Goal: Task Accomplishment & Management: Use online tool/utility

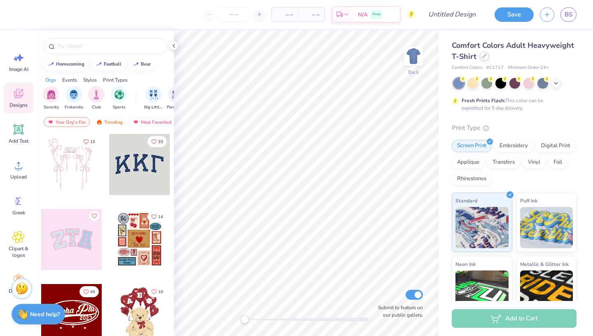
click at [484, 56] on icon at bounding box center [484, 55] width 3 height 3
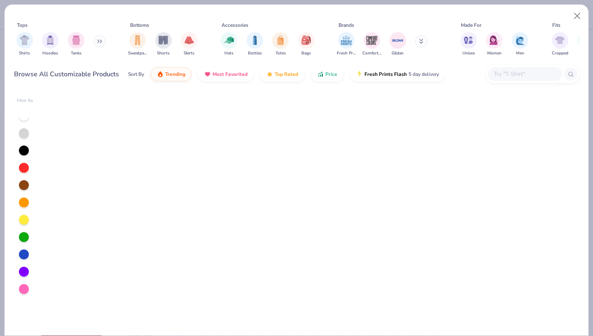
scroll to position [488, 0]
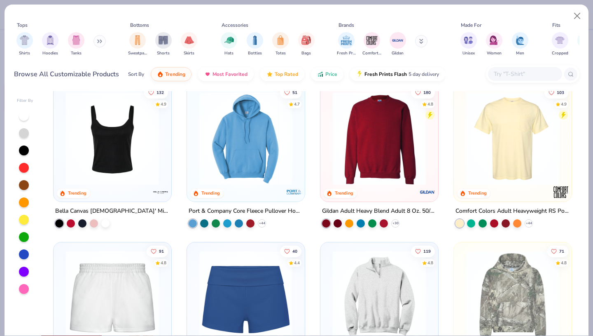
click at [372, 155] on img at bounding box center [379, 138] width 101 height 93
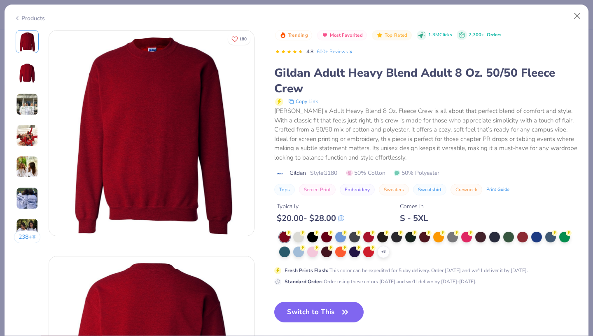
click at [337, 317] on button "Switch to This" at bounding box center [318, 312] width 89 height 21
click at [349, 308] on icon "button" at bounding box center [346, 312] width 12 height 12
click at [348, 309] on icon "button" at bounding box center [346, 312] width 12 height 12
click at [347, 311] on icon "button" at bounding box center [346, 312] width 12 height 12
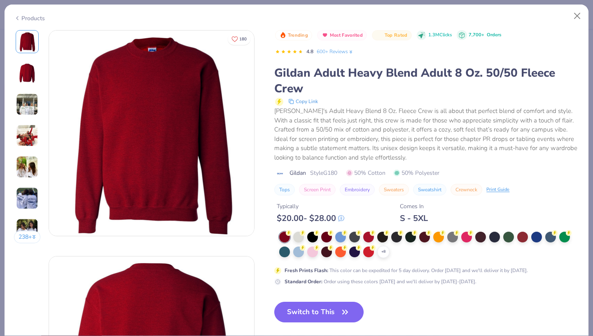
scroll to position [42, 0]
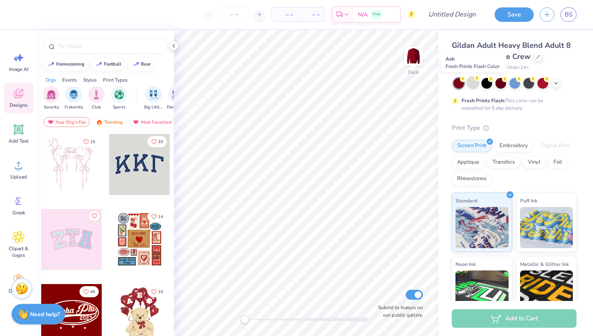
click at [475, 83] on div at bounding box center [473, 82] width 11 height 11
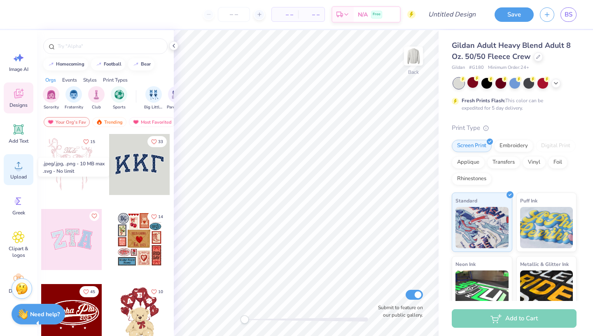
click at [19, 170] on circle at bounding box center [19, 169] width 6 height 6
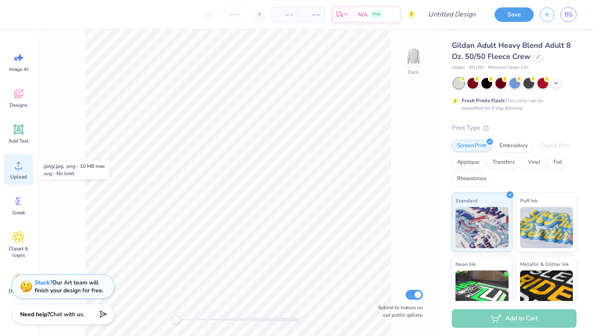
click at [21, 166] on icon at bounding box center [18, 165] width 12 height 12
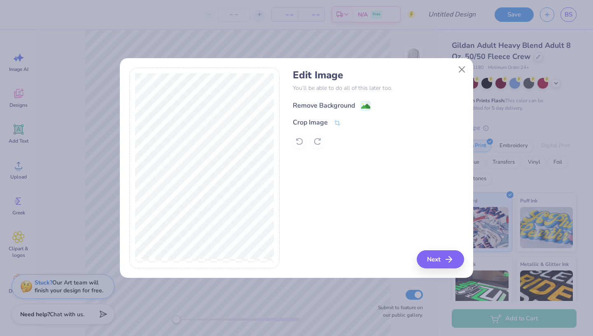
click at [365, 108] on image at bounding box center [365, 106] width 9 height 9
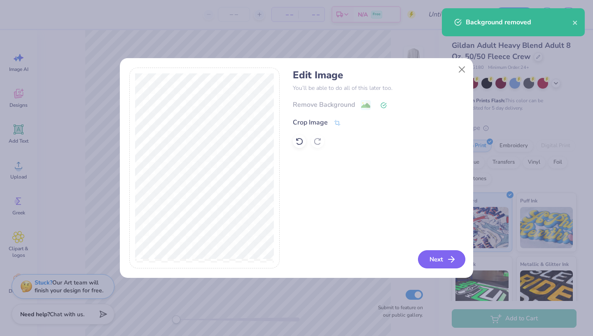
click at [433, 256] on button "Next" at bounding box center [441, 259] width 47 height 18
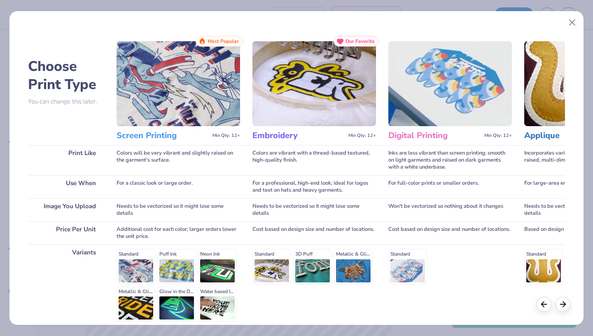
scroll to position [68, 0]
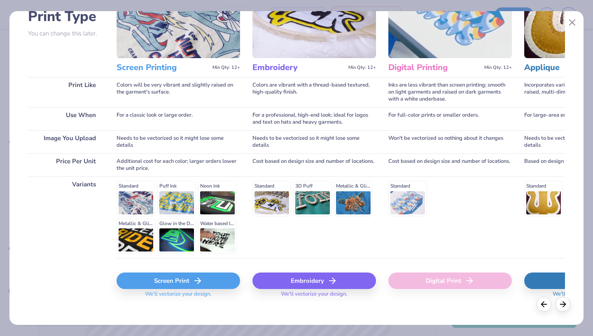
click at [292, 272] on div "Embroidery" at bounding box center [315, 280] width 124 height 16
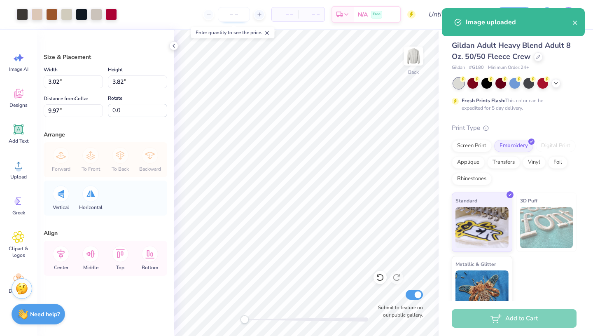
click at [239, 16] on input "number" at bounding box center [234, 14] width 32 height 15
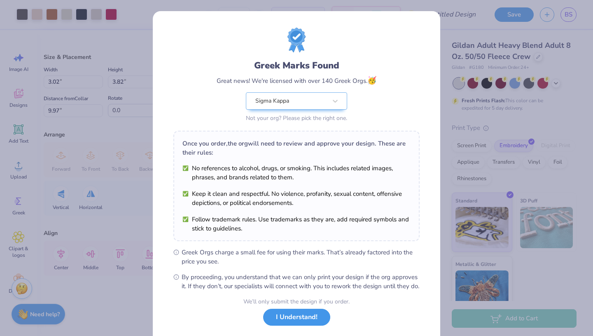
click at [294, 326] on button "I Understand!" at bounding box center [296, 317] width 67 height 17
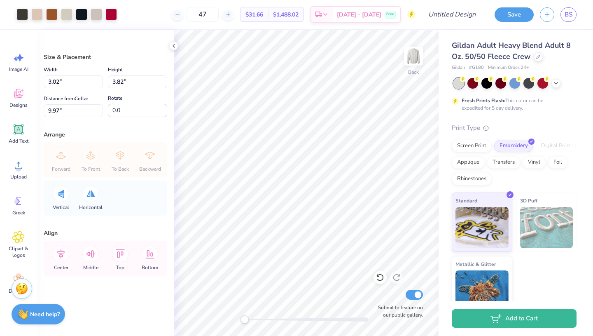
type input "47"
type input "4.12"
type input "5.21"
type input "8.57"
click at [40, 15] on div at bounding box center [37, 14] width 12 height 12
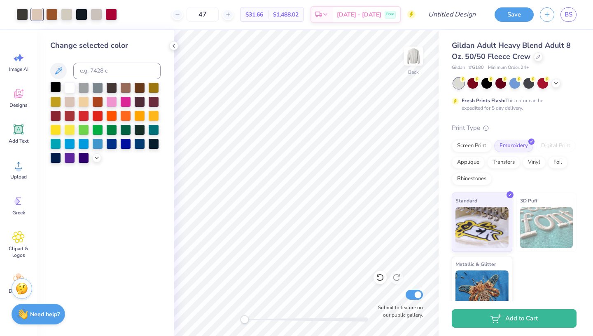
click at [59, 85] on div at bounding box center [55, 87] width 11 height 11
click at [82, 101] on div at bounding box center [83, 101] width 11 height 11
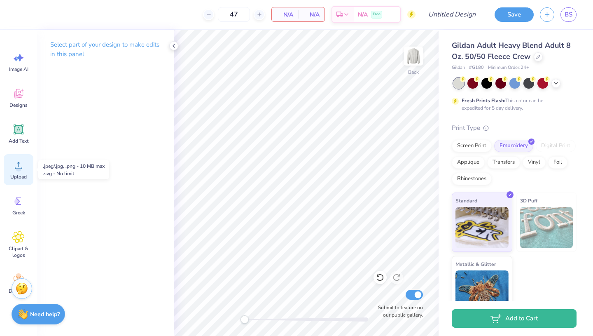
click at [20, 162] on icon at bounding box center [18, 165] width 12 height 12
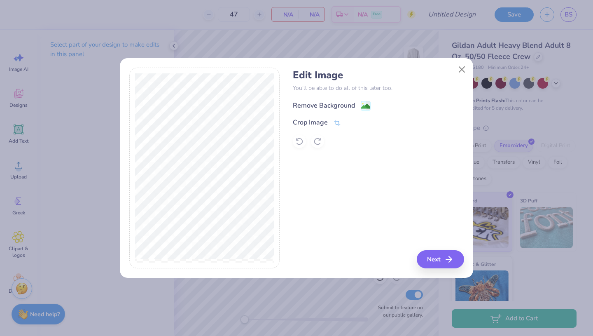
click at [342, 105] on div "Remove Background" at bounding box center [324, 106] width 62 height 10
click at [436, 255] on button "Next" at bounding box center [441, 259] width 47 height 18
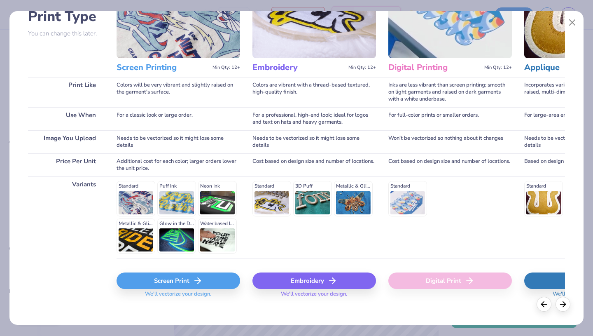
click at [305, 272] on div "Embroidery" at bounding box center [315, 280] width 124 height 16
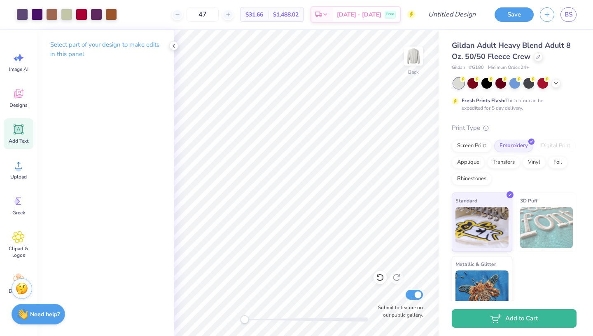
click at [22, 126] on icon at bounding box center [19, 129] width 10 height 10
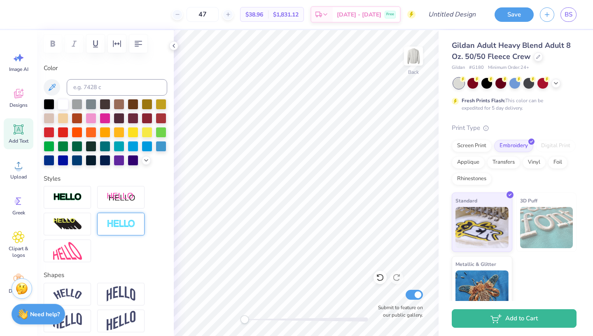
scroll to position [126, 0]
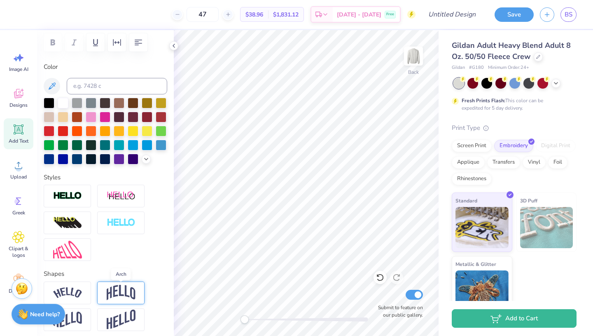
click at [116, 286] on img at bounding box center [121, 293] width 29 height 16
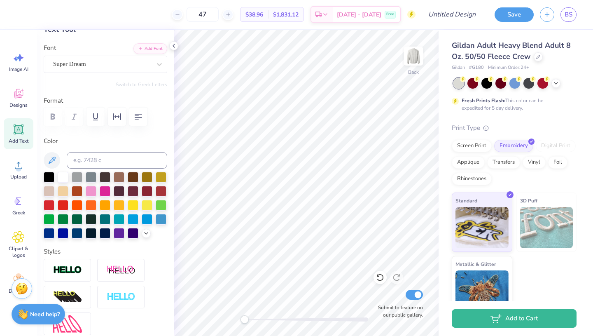
scroll to position [49, 0]
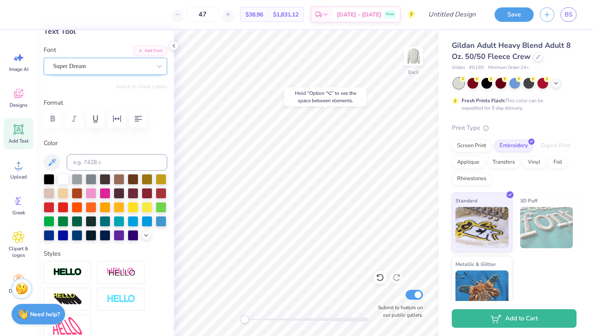
click at [126, 65] on div "Super Dream" at bounding box center [102, 66] width 100 height 13
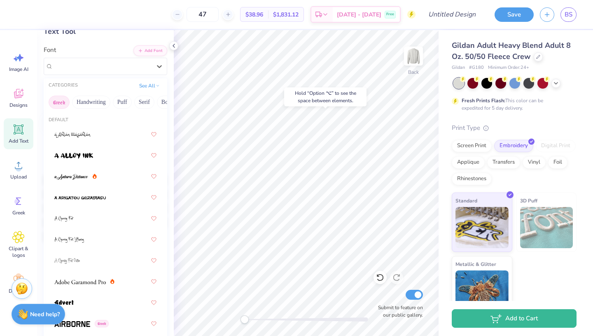
click at [63, 104] on button "Greek" at bounding box center [59, 102] width 21 height 13
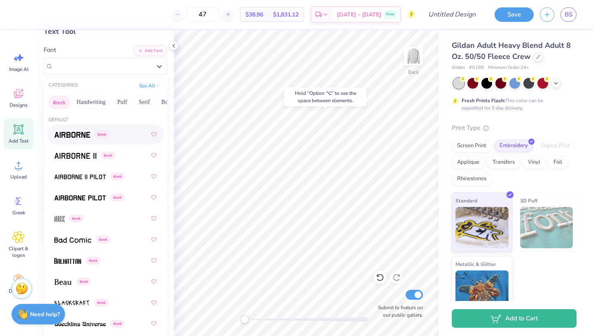
click at [80, 131] on span at bounding box center [72, 134] width 36 height 9
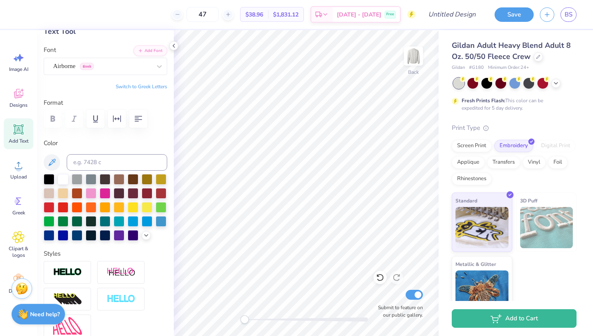
type textarea "T"
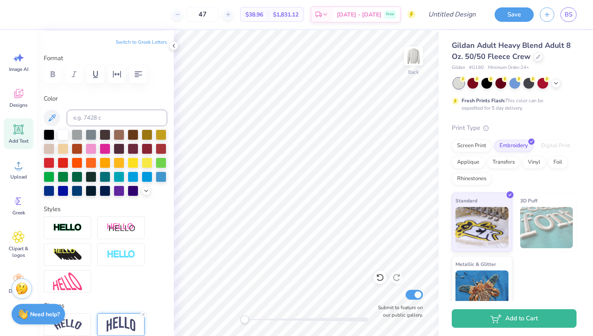
scroll to position [102, 0]
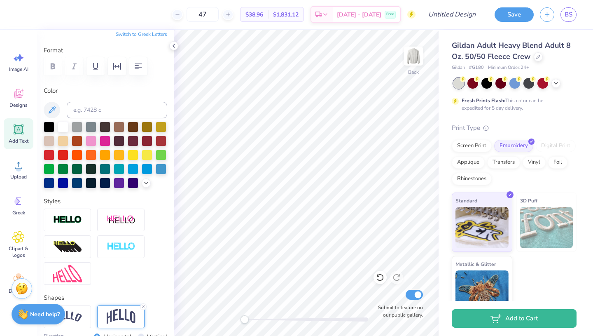
type textarea "Sigma Kappa"
click at [124, 315] on img at bounding box center [121, 317] width 29 height 16
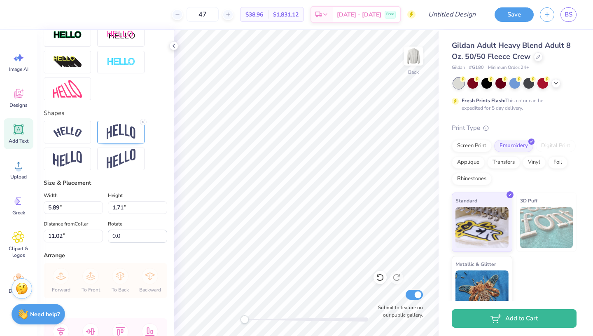
scroll to position [286, 0]
click at [101, 206] on input "5.9" at bounding box center [73, 208] width 59 height 13
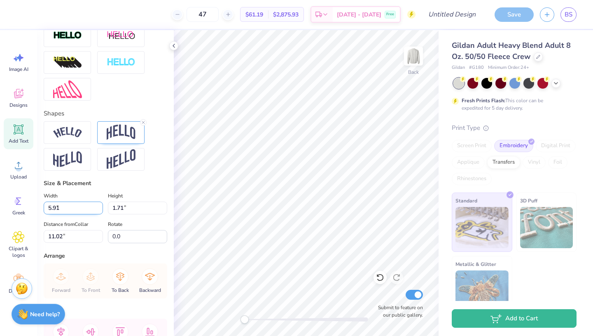
click at [100, 206] on input "5.91" at bounding box center [73, 208] width 59 height 13
click at [96, 212] on input "5.91" at bounding box center [73, 208] width 59 height 13
click at [98, 211] on input "5.9" at bounding box center [73, 208] width 59 height 13
click at [100, 204] on input "5.91" at bounding box center [73, 208] width 59 height 13
click at [100, 204] on input "5.92" at bounding box center [73, 208] width 59 height 13
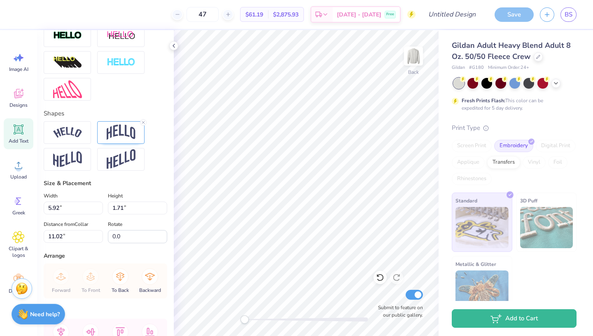
click at [133, 188] on div "Size & Placement Width 5.92 5.92 " Height 1.71 1.71 " Distance from Collar 11.0…" at bounding box center [106, 211] width 124 height 64
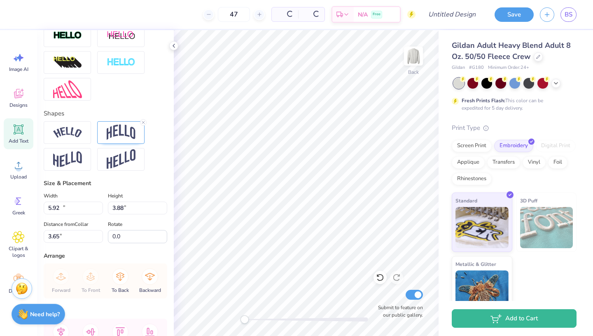
type input "12.00"
type input "3.88"
type input "3.65"
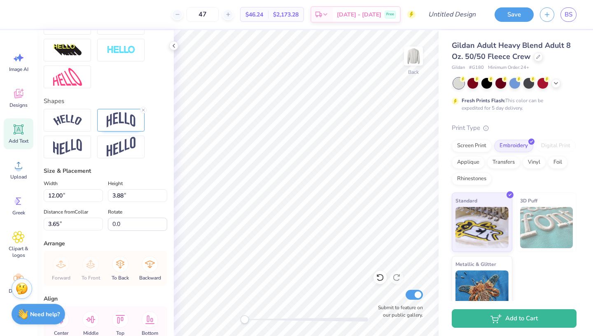
scroll to position [277, 0]
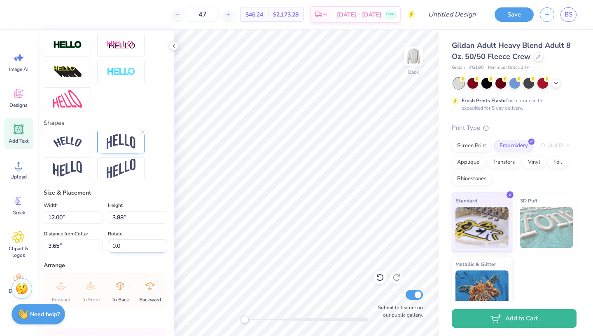
click at [131, 246] on input "0.0" at bounding box center [137, 245] width 59 height 13
click at [144, 131] on icon at bounding box center [143, 131] width 5 height 5
click at [139, 136] on div at bounding box center [120, 142] width 47 height 23
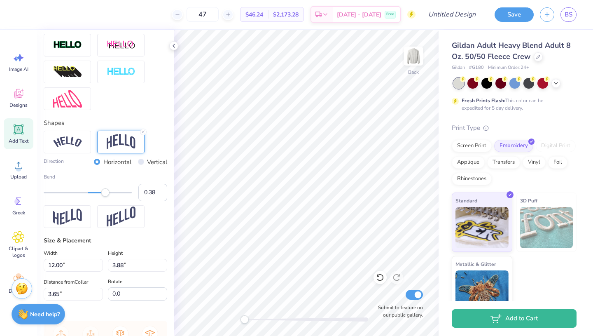
type input "0.37"
drag, startPoint x: 112, startPoint y: 191, endPoint x: 104, endPoint y: 191, distance: 7.4
click at [104, 191] on div "Accessibility label" at bounding box center [104, 192] width 8 height 8
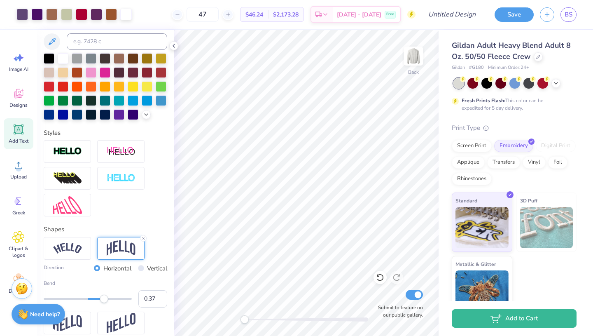
scroll to position [110, 0]
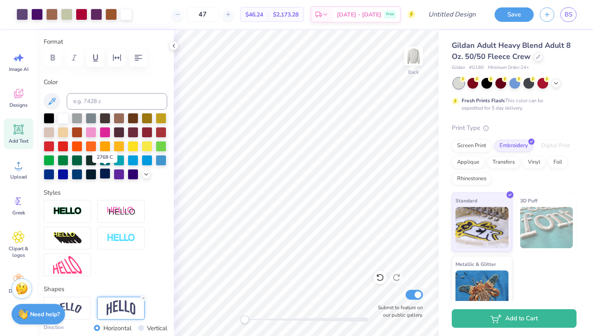
click at [105, 171] on div at bounding box center [105, 173] width 11 height 11
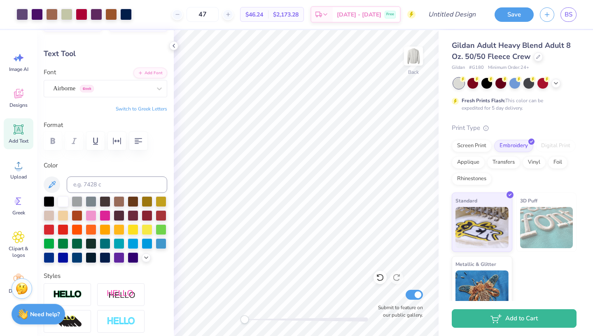
scroll to position [0, 0]
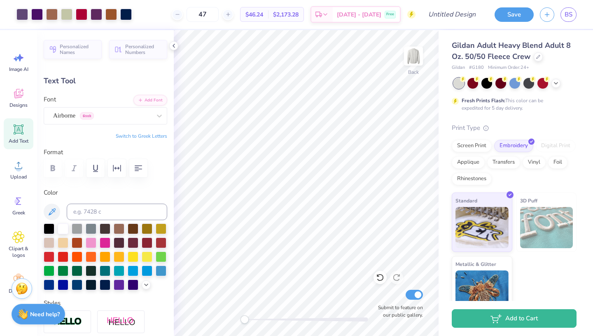
click at [21, 128] on icon at bounding box center [19, 130] width 8 height 8
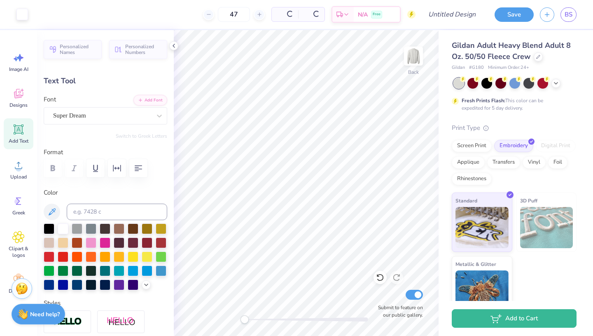
type input "5.89"
type input "1.71"
type input "11.02"
type textarea "T"
type textarea "1874"
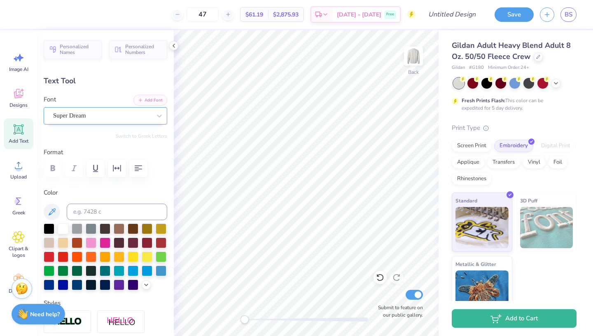
click at [80, 114] on div "Super Dream" at bounding box center [102, 115] width 100 height 13
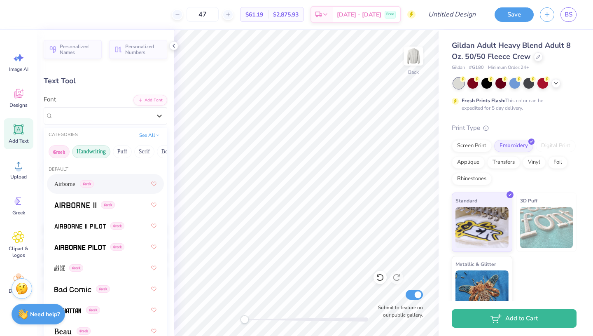
click at [105, 153] on button "Handwriting" at bounding box center [91, 151] width 38 height 13
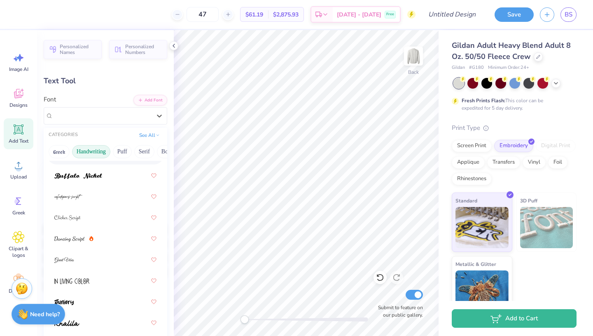
scroll to position [116, 0]
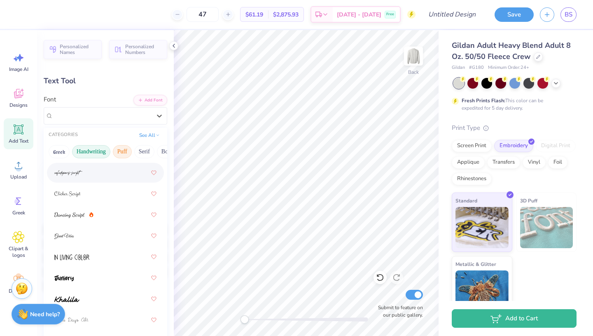
click at [129, 150] on button "Puff" at bounding box center [122, 151] width 19 height 13
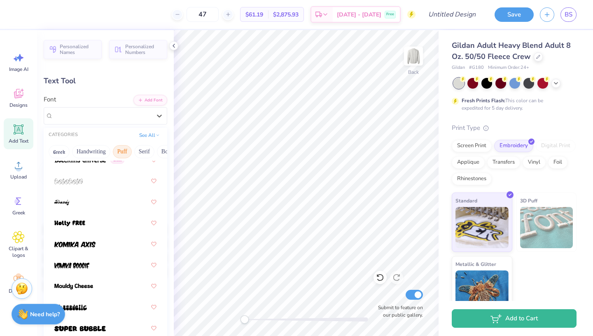
scroll to position [87, 0]
click at [143, 152] on button "Serif" at bounding box center [144, 151] width 20 height 13
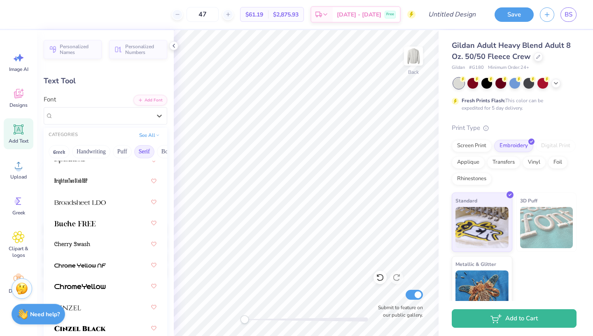
scroll to position [116, 0]
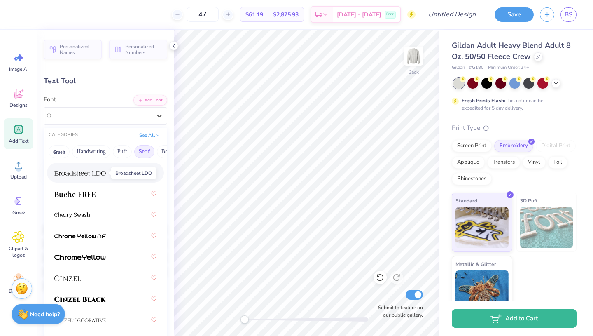
click at [87, 173] on img at bounding box center [80, 173] width 52 height 6
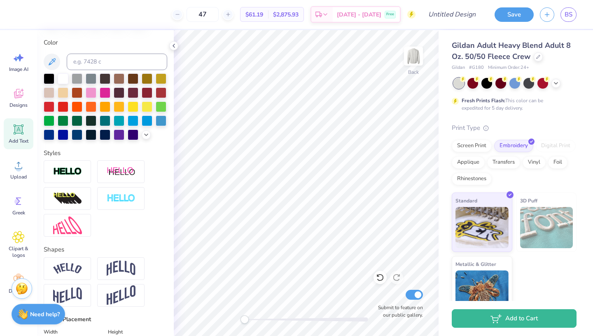
scroll to position [150, 0]
click at [133, 93] on div at bounding box center [133, 91] width 11 height 11
type input "5.00"
type input "1.63"
type input "11.06"
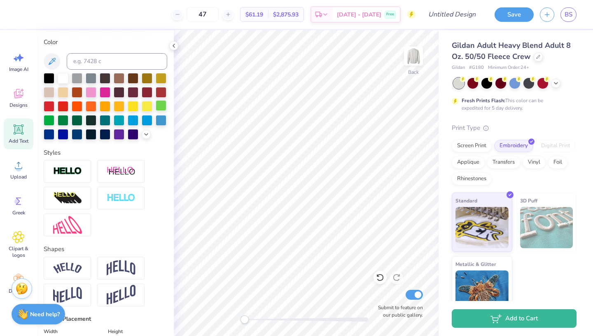
type input "0.89"
type input "0.29"
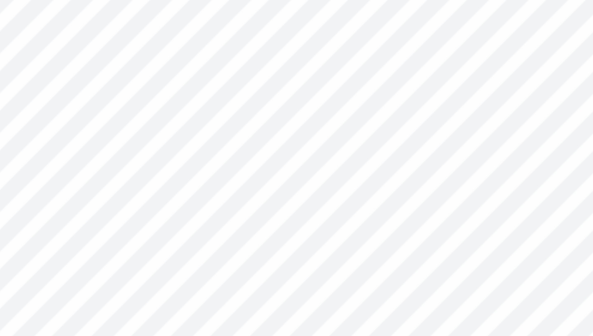
type input "11.58"
type input "0.56"
type input "0.18"
type input "11.69"
type input "0.50"
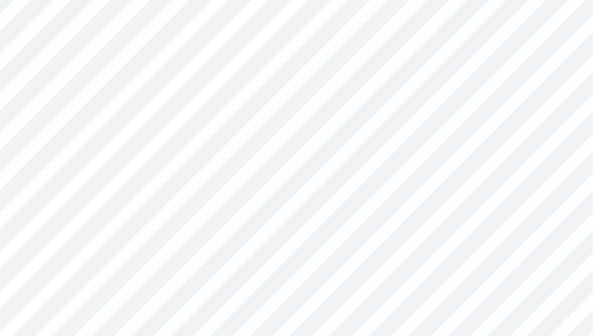
type input "0.16"
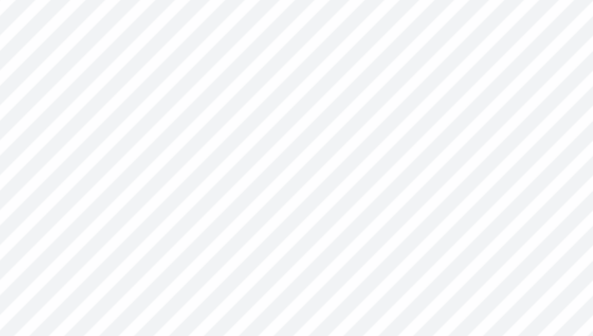
type input "11.42"
type input "0.62"
type input "0.20"
type input "11.71"
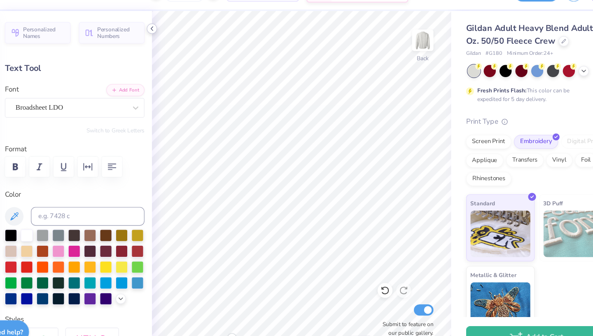
click at [175, 48] on icon at bounding box center [174, 45] width 7 height 7
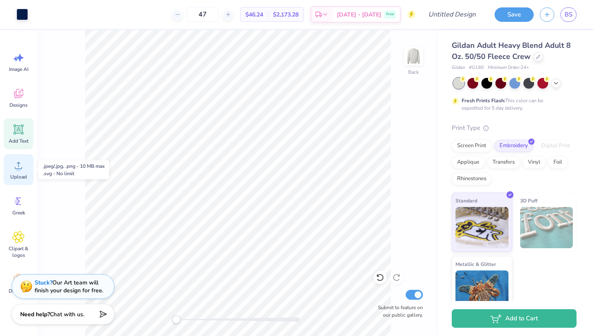
click at [25, 165] on div "Upload" at bounding box center [19, 169] width 30 height 31
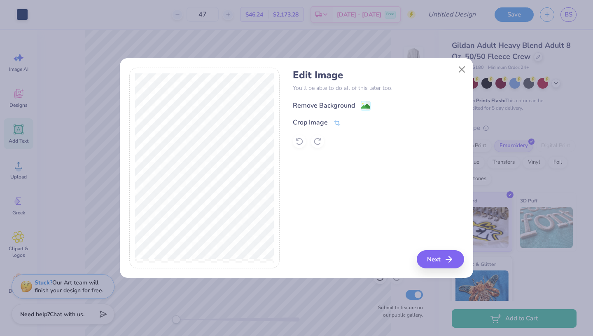
click at [342, 104] on div "Remove Background" at bounding box center [324, 106] width 62 height 10
click at [433, 256] on button "Next" at bounding box center [441, 259] width 47 height 18
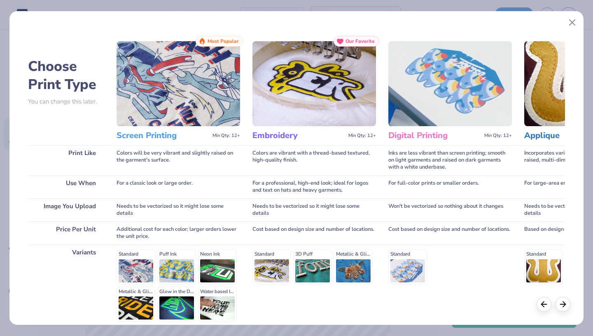
scroll to position [68, 0]
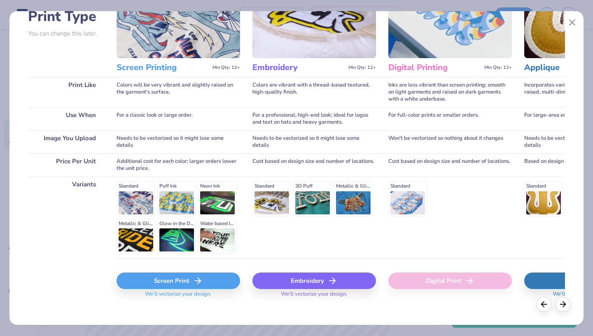
click at [278, 272] on div "Embroidery" at bounding box center [315, 280] width 124 height 16
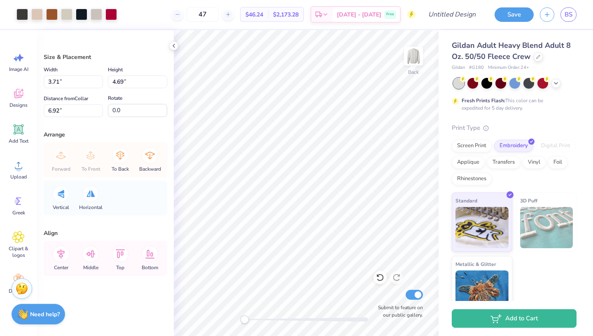
type input "3.71"
type input "4.69"
type input "6.92"
click at [40, 11] on div at bounding box center [37, 14] width 12 height 12
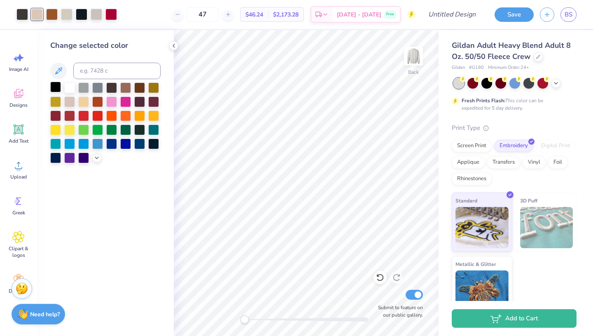
click at [58, 87] on div at bounding box center [55, 87] width 11 height 11
click at [102, 85] on div at bounding box center [97, 87] width 11 height 11
click at [112, 88] on div at bounding box center [111, 87] width 11 height 11
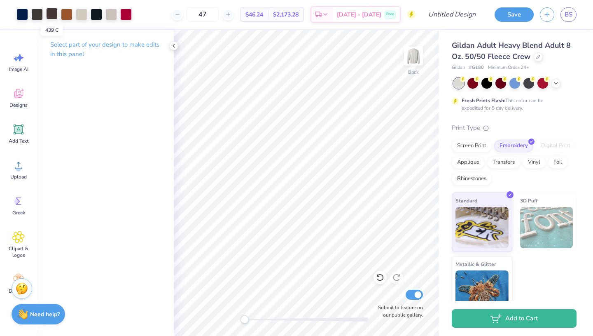
click at [53, 13] on div at bounding box center [52, 14] width 12 height 12
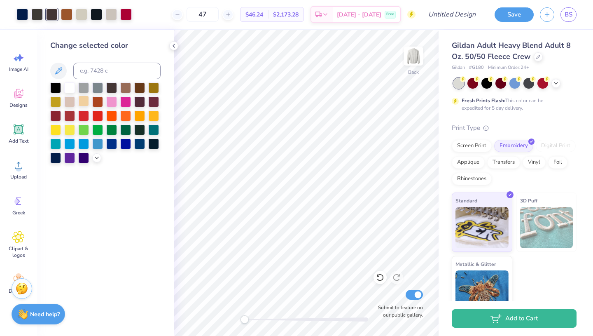
click at [84, 99] on div at bounding box center [83, 101] width 11 height 11
click at [69, 102] on div at bounding box center [69, 101] width 11 height 11
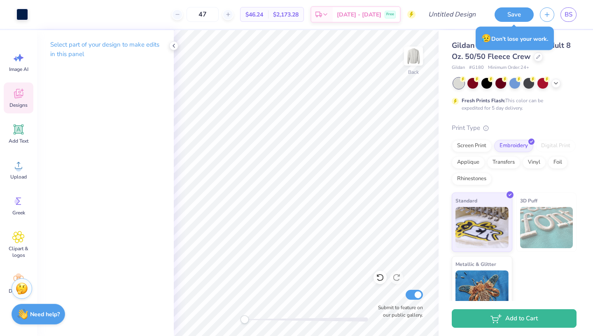
click at [22, 105] on span "Designs" at bounding box center [18, 105] width 18 height 7
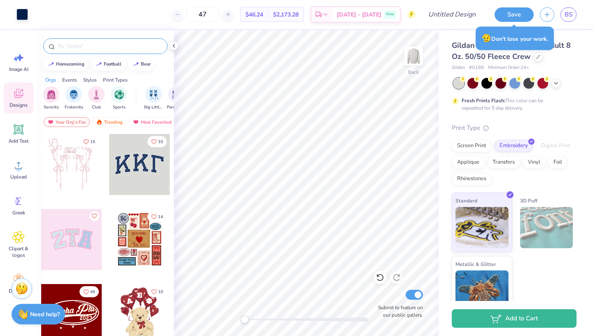
click at [122, 49] on input "text" at bounding box center [109, 46] width 105 height 8
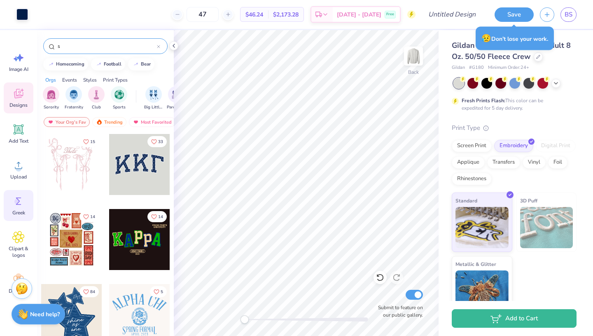
type input "s"
click at [19, 199] on circle at bounding box center [17, 202] width 6 height 6
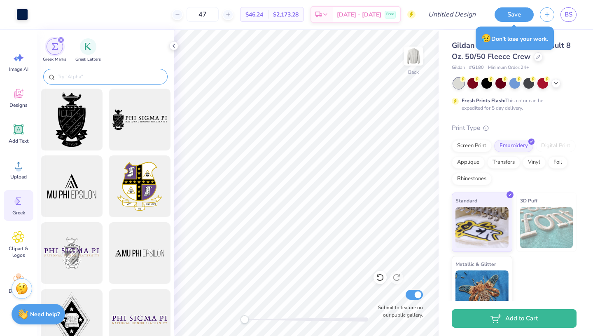
click at [86, 73] on input "text" at bounding box center [109, 77] width 105 height 8
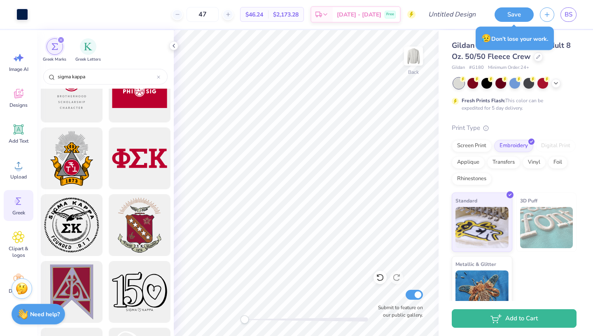
scroll to position [176, 0]
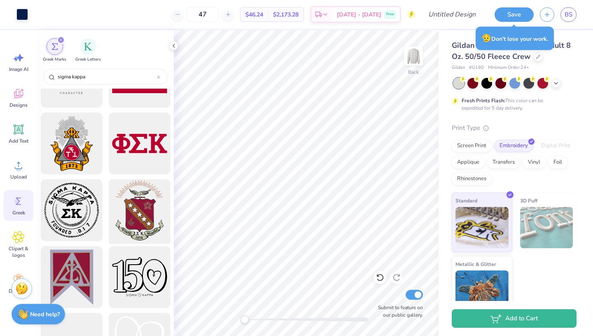
type input "sigma kappa"
click at [141, 190] on div at bounding box center [139, 210] width 68 height 68
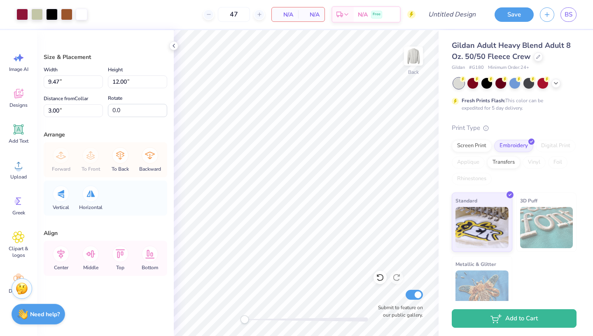
type input "3.20"
type input "4.06"
type input "15.11"
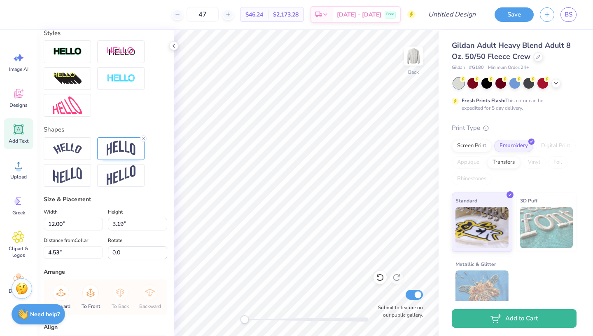
scroll to position [272, 0]
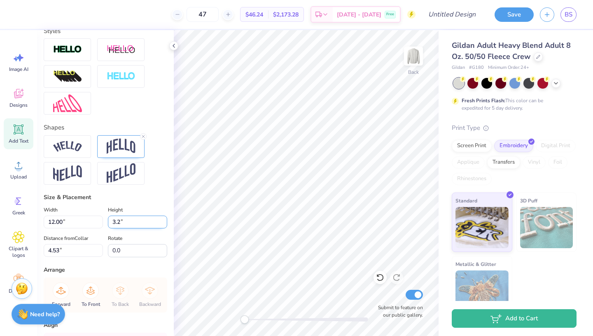
click at [164, 218] on input "3.2" at bounding box center [137, 222] width 59 height 13
click at [164, 218] on input "3.21" at bounding box center [137, 222] width 59 height 13
click at [164, 218] on input "3.22" at bounding box center [137, 222] width 59 height 13
click at [151, 199] on div "Size & Placement" at bounding box center [106, 197] width 124 height 9
type input "3.19"
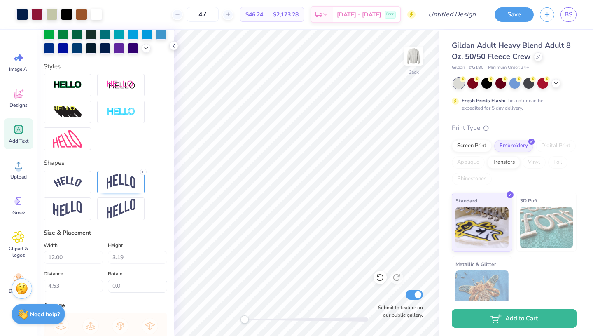
scroll to position [237, 0]
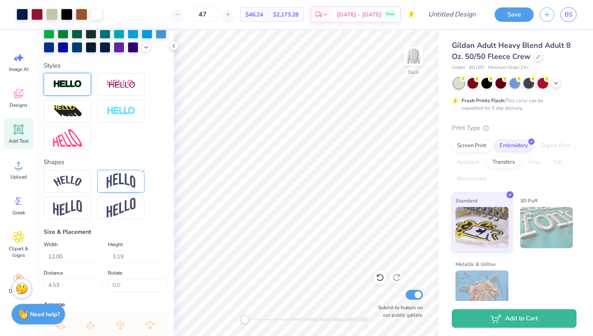
click at [83, 82] on div at bounding box center [67, 84] width 47 height 23
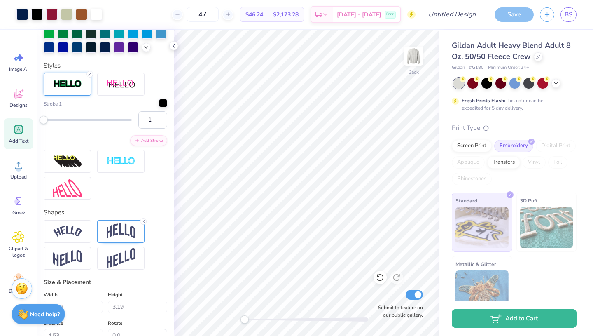
click at [162, 107] on div at bounding box center [163, 103] width 8 height 8
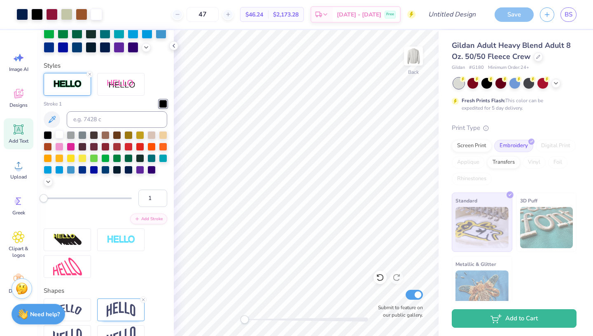
click at [58, 136] on div at bounding box center [59, 134] width 8 height 8
click at [151, 197] on input "1" at bounding box center [152, 198] width 29 height 17
type input "2"
click at [151, 182] on div at bounding box center [106, 158] width 124 height 55
click at [154, 196] on input "2" at bounding box center [152, 198] width 29 height 17
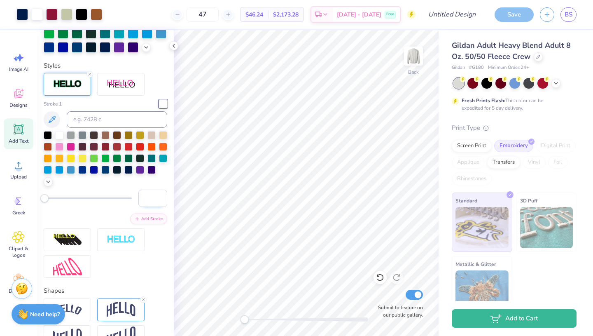
type input "3"
click at [157, 180] on div at bounding box center [106, 158] width 124 height 55
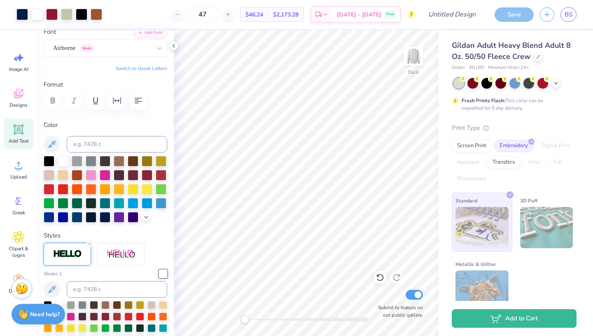
scroll to position [0, 0]
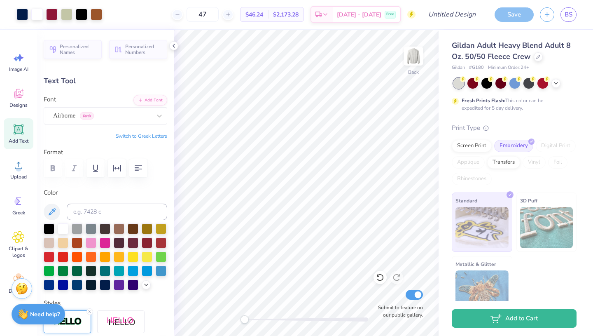
click at [22, 128] on icon at bounding box center [19, 129] width 10 height 10
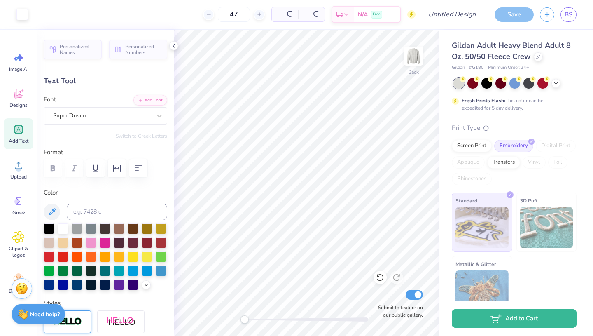
type input "5.89"
type input "1.71"
type input "11.02"
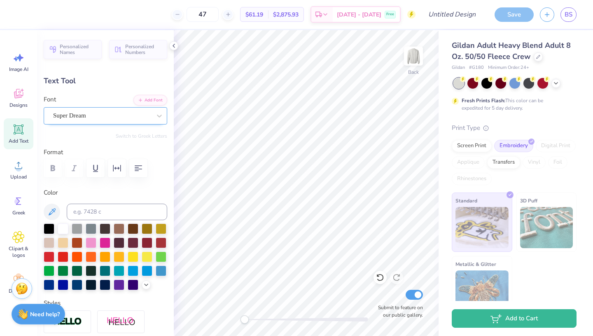
click at [125, 111] on div "Super Dream" at bounding box center [102, 115] width 100 height 13
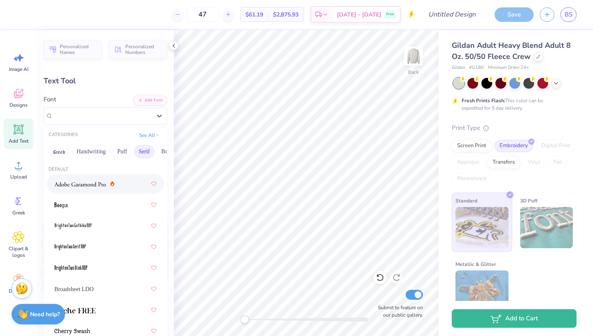
click at [148, 152] on button "Serif" at bounding box center [144, 151] width 20 height 13
click at [147, 151] on button "Serif" at bounding box center [144, 151] width 20 height 13
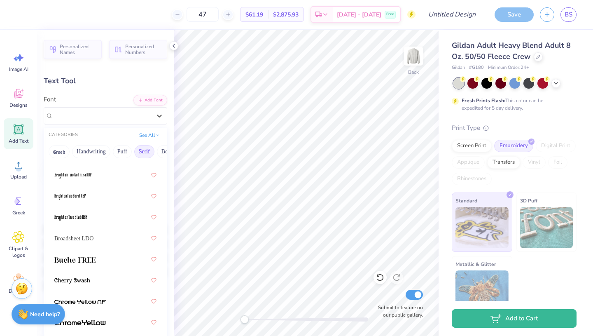
scroll to position [56, 0]
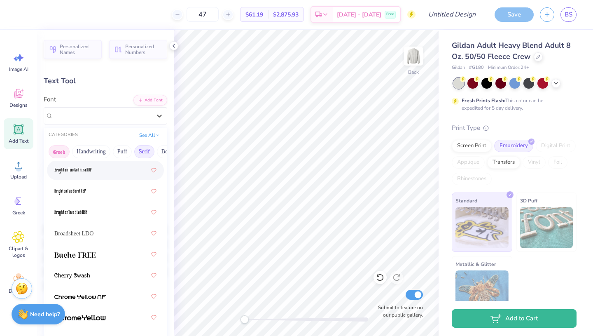
click at [64, 155] on button "Greek" at bounding box center [59, 151] width 21 height 13
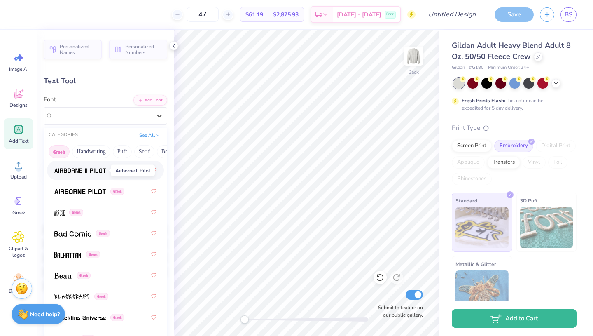
click at [74, 173] on img at bounding box center [80, 171] width 52 height 6
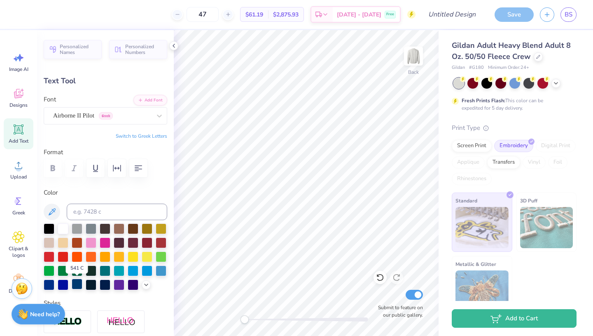
click at [80, 282] on div at bounding box center [77, 284] width 11 height 11
click at [109, 285] on div at bounding box center [105, 284] width 11 height 11
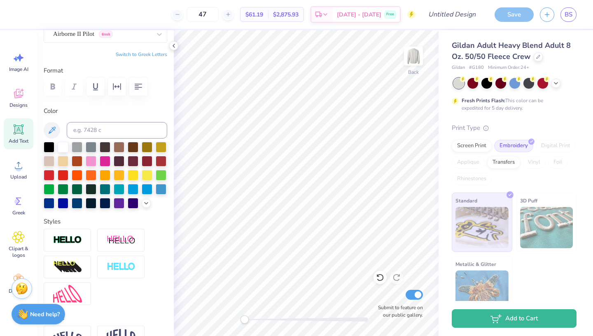
scroll to position [82, 0]
click at [80, 239] on img at bounding box center [67, 239] width 29 height 9
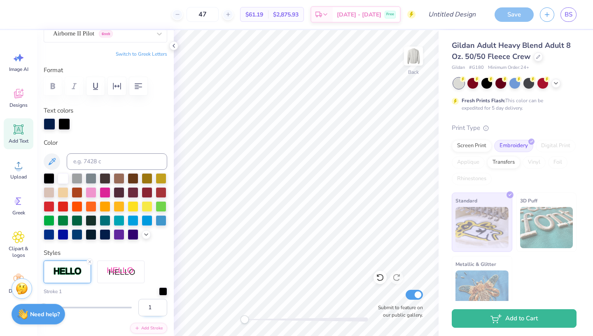
click at [155, 302] on input "1" at bounding box center [152, 307] width 29 height 17
type input "3"
click at [159, 292] on div at bounding box center [163, 290] width 8 height 8
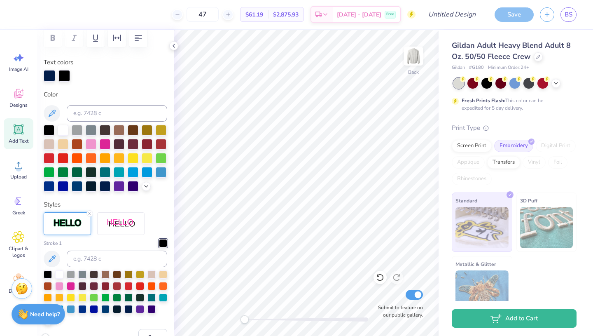
scroll to position [172, 0]
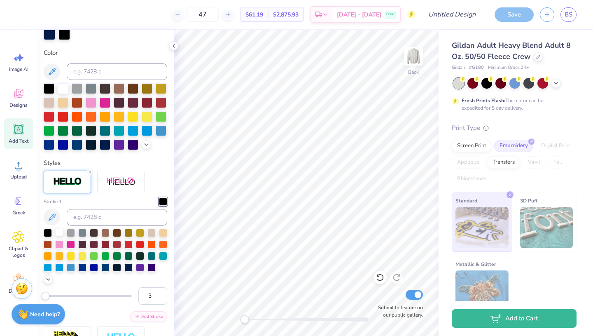
click at [61, 231] on div at bounding box center [59, 232] width 8 height 8
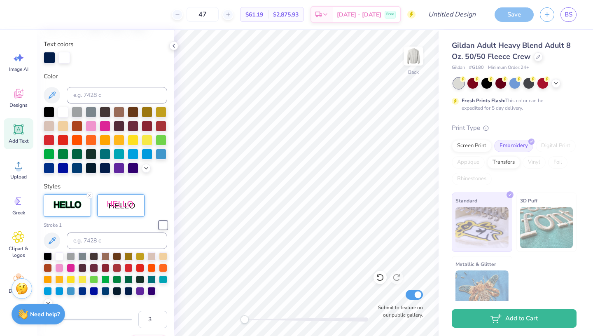
scroll to position [146, 0]
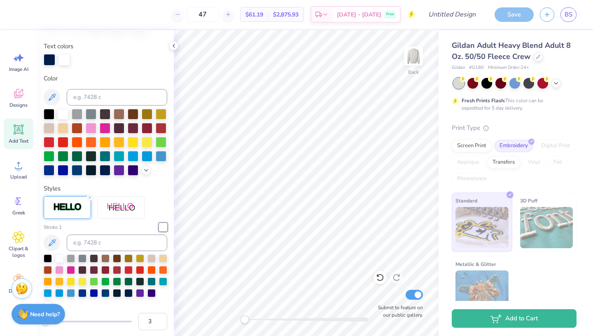
type textarea "T"
type textarea "Est. 1874"
type input "10.85"
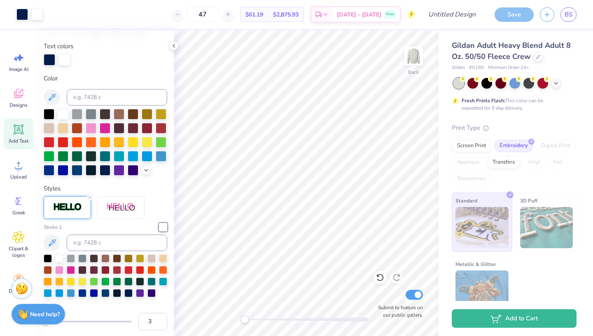
type input "1.88"
type input "10.94"
type input "6.68"
type input "1.16"
type input "11.30"
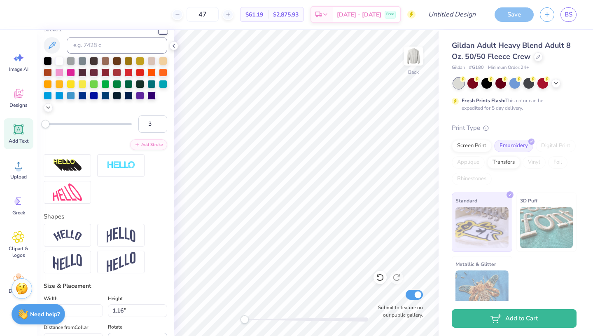
scroll to position [344, 0]
click at [118, 237] on img at bounding box center [121, 235] width 29 height 16
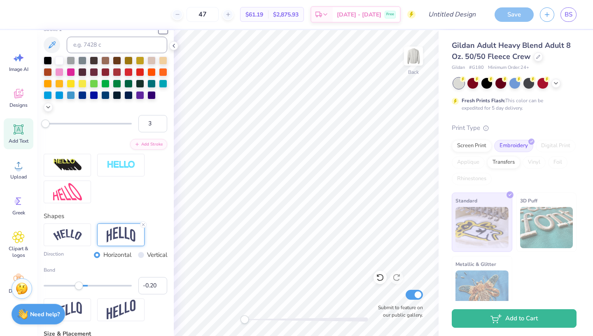
type input "-0.21"
drag, startPoint x: 110, startPoint y: 283, endPoint x: 78, endPoint y: 284, distance: 32.2
click at [78, 284] on div "Accessibility label" at bounding box center [79, 285] width 8 height 8
type input "-0.12"
click at [82, 286] on div "Accessibility label" at bounding box center [82, 285] width 8 height 8
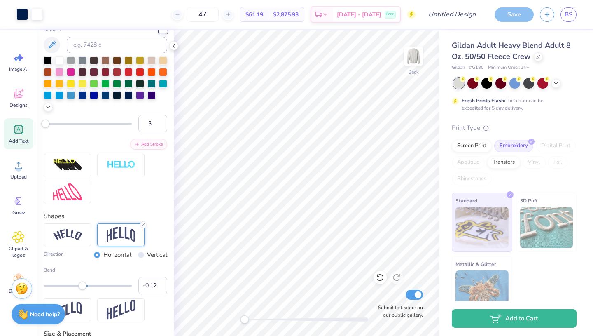
type input "6.67"
type input "1.47"
type input "11.14"
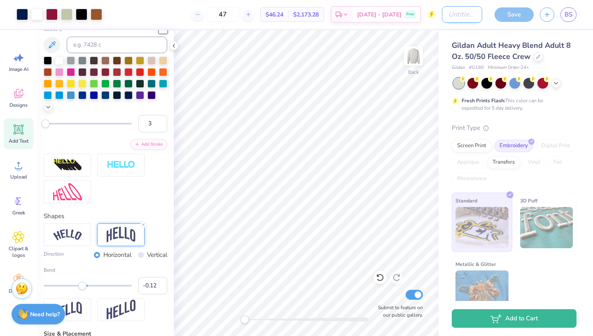
click at [471, 19] on input "Design Title" at bounding box center [462, 14] width 40 height 16
type input "ugly sk design"
click at [443, 44] on div "Gildan Adult Heavy Blend Adult 8 Oz. 50/50 Fleece Crew Gildan # G180 Minimum Or…" at bounding box center [516, 172] width 155 height 285
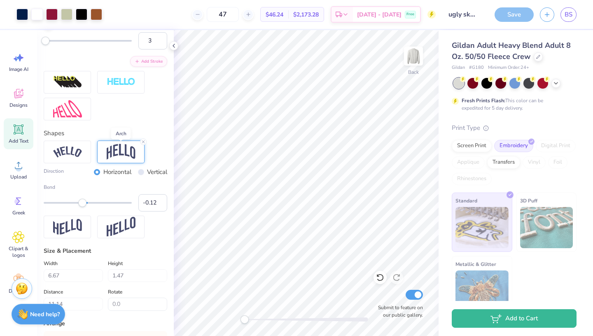
scroll to position [428, 0]
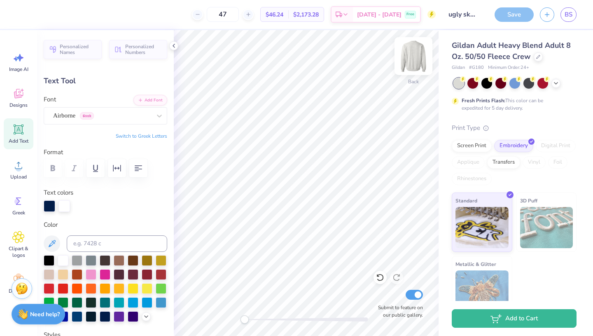
type input "10.09"
type input "2.73"
type input "4.83"
click at [511, 14] on button "Save" at bounding box center [514, 13] width 39 height 14
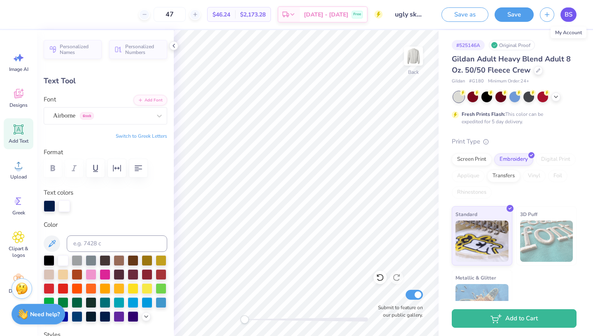
click at [569, 16] on span "BS" at bounding box center [569, 14] width 8 height 9
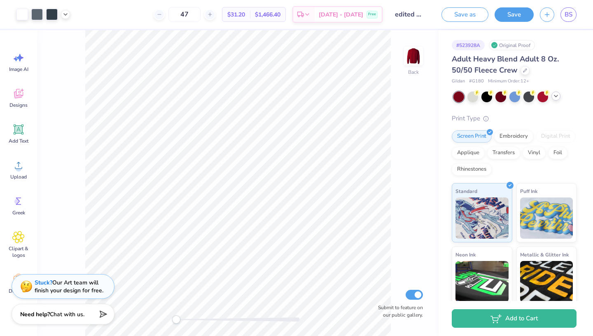
click at [555, 98] on icon at bounding box center [556, 96] width 7 height 7
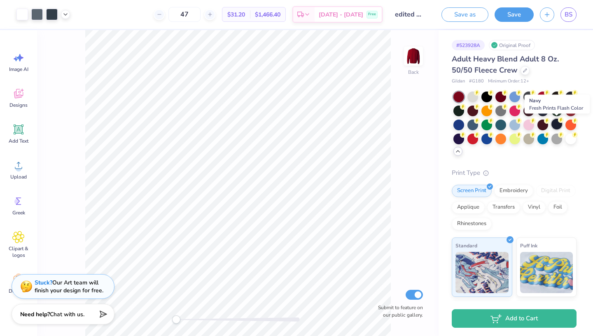
click at [560, 124] on div at bounding box center [557, 124] width 11 height 11
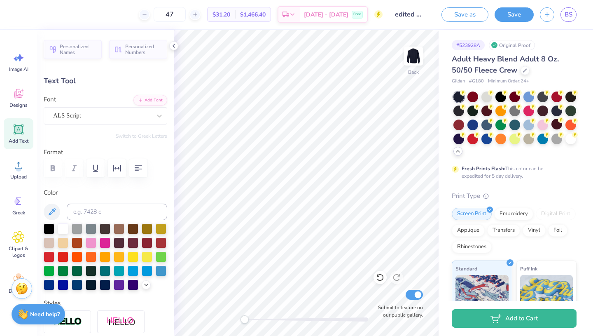
type input "10.50"
type input "1.97"
type input "3.72"
type input "2.44"
type input "1.04"
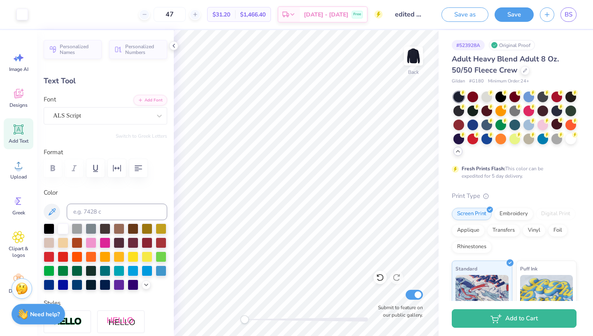
type input "5.45"
type input "1.97"
type input "0.84"
type input "5.74"
type input "3.44"
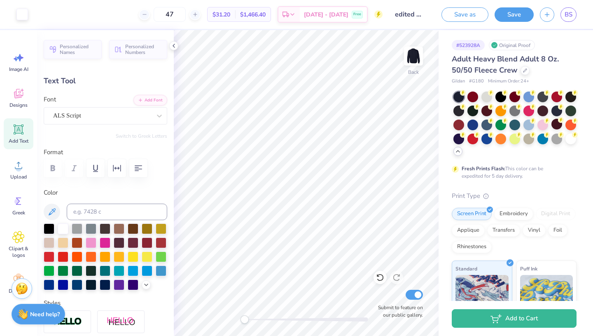
type input "1.01"
type input "9.97"
type input "3.04"
type input "0.89"
type input "9.86"
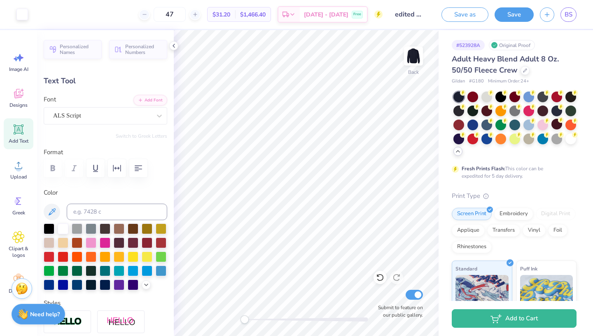
type input "1.97"
type input "0.84"
type input "5.74"
type input "3.04"
type input "0.89"
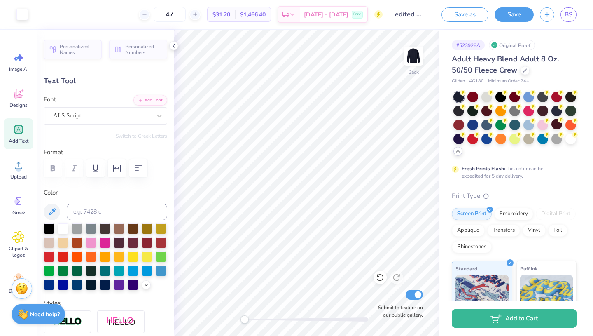
type input "9.74"
type input "1.97"
type input "0.84"
type input "5.32"
type input "3.04"
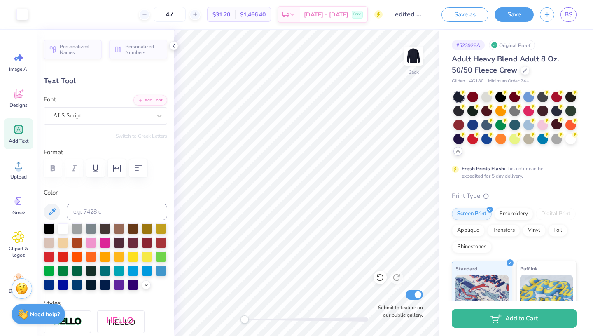
type input "0.89"
type input "9.74"
type input "2.89"
type input "0.85"
type input "9.78"
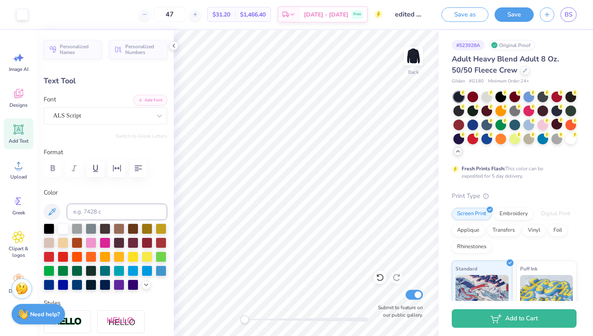
type input "1.97"
type input "0.84"
type input "5.74"
type input "2.17"
type input "0.92"
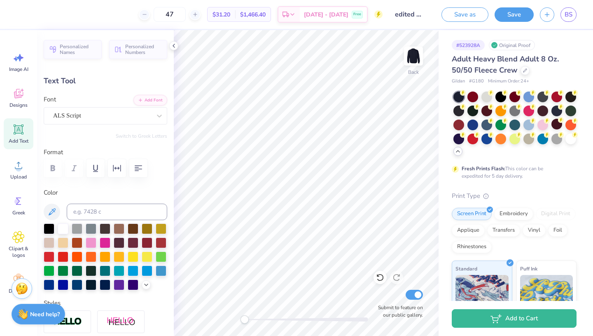
type input "5.66"
type input "2.89"
type input "0.85"
type input "9.74"
type input "3.01"
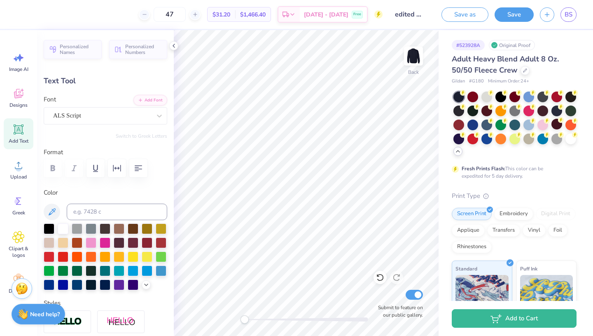
type input "0.88"
type input "10.08"
click at [512, 216] on div "Embroidery" at bounding box center [514, 212] width 39 height 12
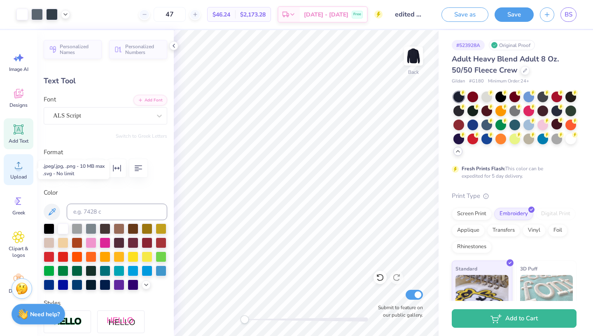
click at [21, 171] on div "Upload" at bounding box center [19, 169] width 30 height 31
click at [21, 200] on icon at bounding box center [18, 201] width 12 height 12
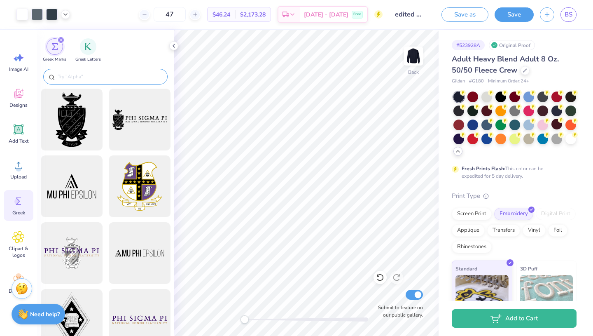
click at [94, 74] on input "text" at bounding box center [109, 77] width 105 height 8
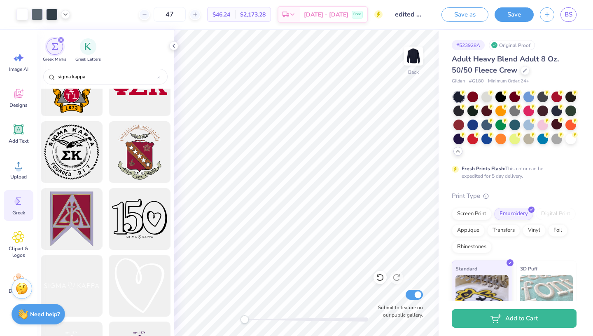
scroll to position [233, 0]
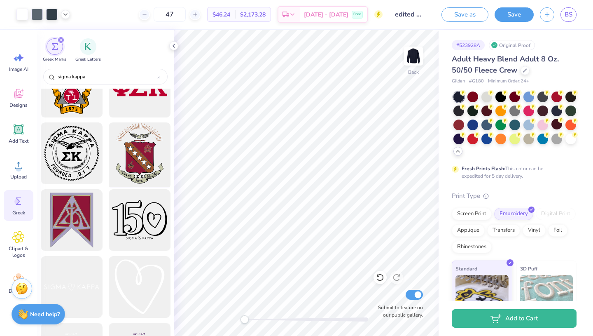
type input "sigma kappa"
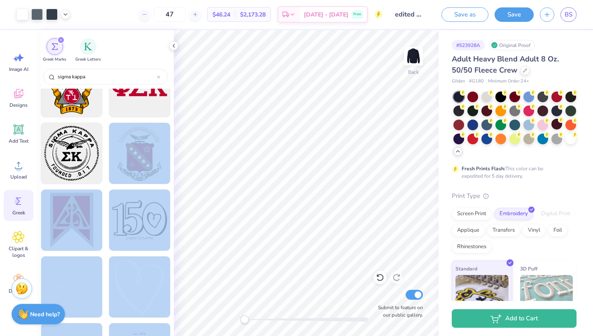
click at [273, 220] on div "Art colors 47 $46.24 Per Item $2,173.28 Total Est. Delivery Oct 7 - 10 Free Des…" at bounding box center [296, 168] width 593 height 336
click at [142, 148] on div at bounding box center [139, 154] width 68 height 68
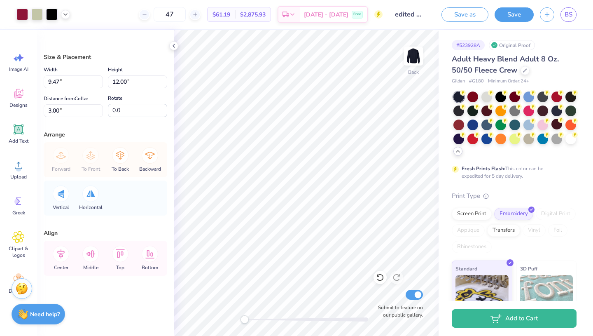
type input "4.03"
type input "5.11"
type input "9.89"
type input "2.93"
type input "3.71"
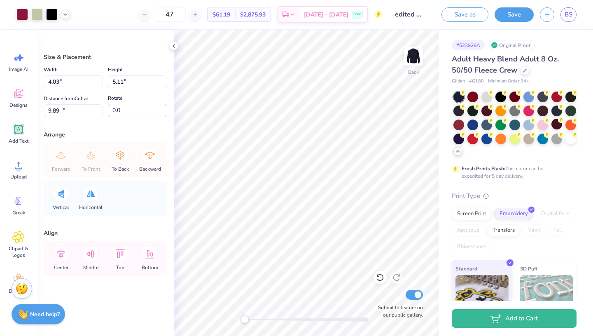
type input "11.29"
type input "2.49"
type input "2.89"
type input "6.79"
type input "2.93"
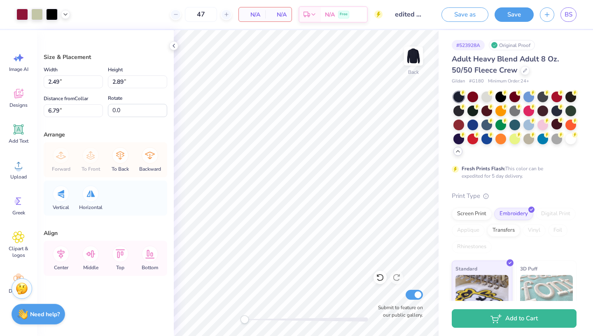
type input "3.71"
type input "6.35"
type input "2.49"
type input "3.16"
type input "6.97"
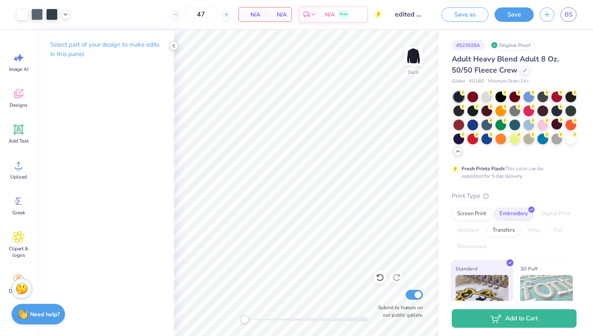
click at [175, 46] on icon at bounding box center [174, 45] width 7 height 7
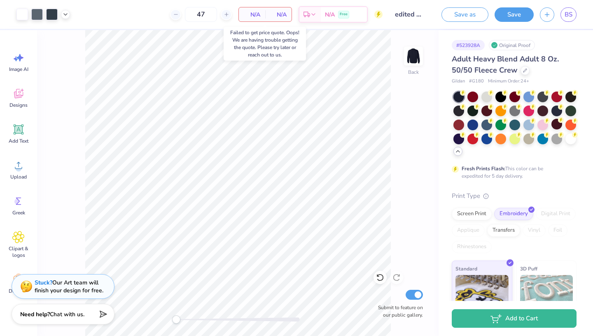
click at [253, 17] on span "N/A" at bounding box center [252, 14] width 16 height 9
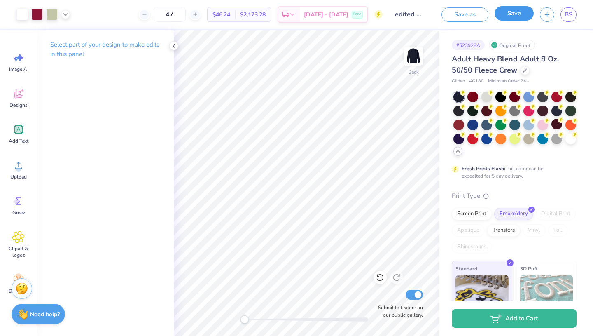
click at [507, 17] on button "Save" at bounding box center [514, 13] width 39 height 14
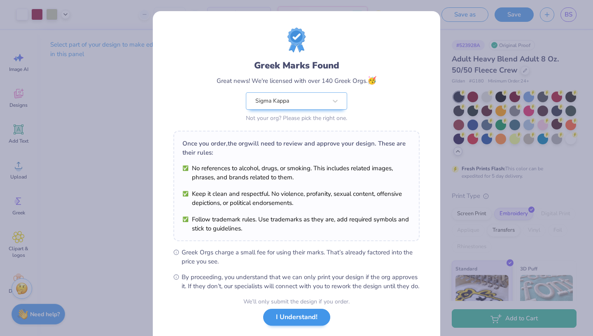
click at [307, 335] on div "We’ll only submit the design if you order. I Understand! No Greek marks in your…" at bounding box center [297, 323] width 106 height 52
click at [307, 326] on button "I Understand!" at bounding box center [296, 317] width 67 height 17
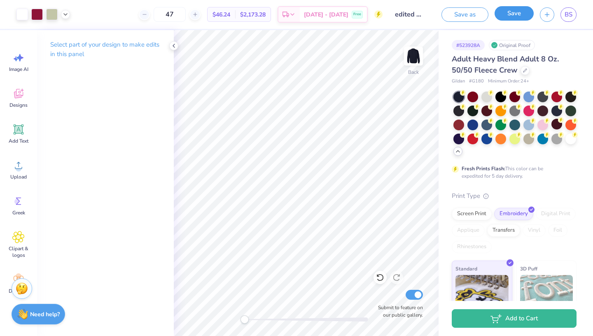
click at [514, 16] on button "Save" at bounding box center [514, 13] width 39 height 14
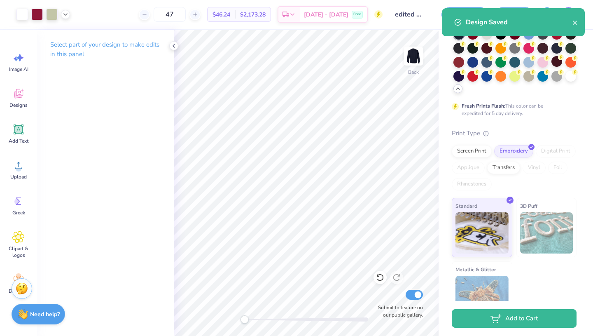
scroll to position [82, 0]
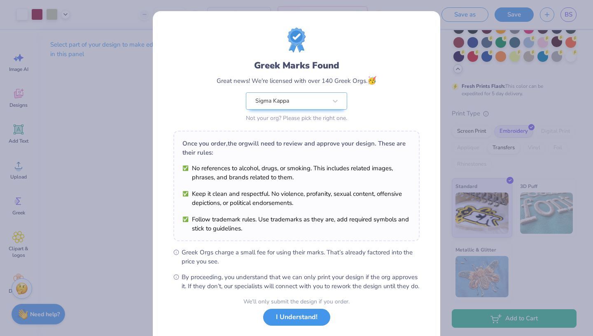
click at [306, 325] on button "I Understand!" at bounding box center [296, 317] width 67 height 17
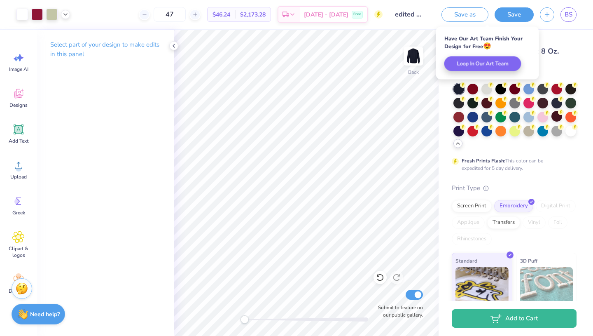
scroll to position [0, 0]
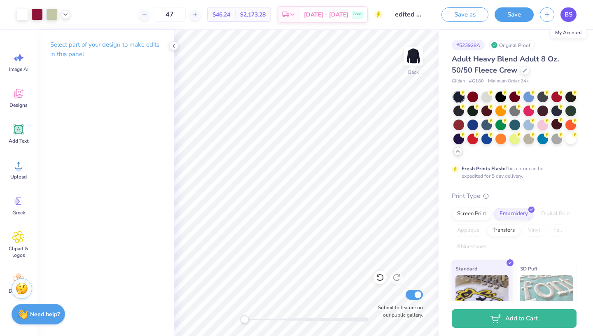
click at [567, 14] on span "BS" at bounding box center [569, 14] width 8 height 9
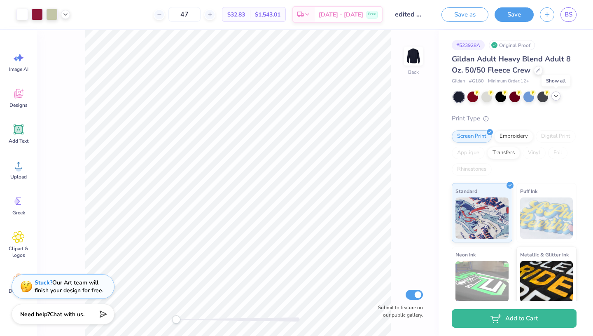
click at [558, 97] on icon at bounding box center [556, 96] width 7 height 7
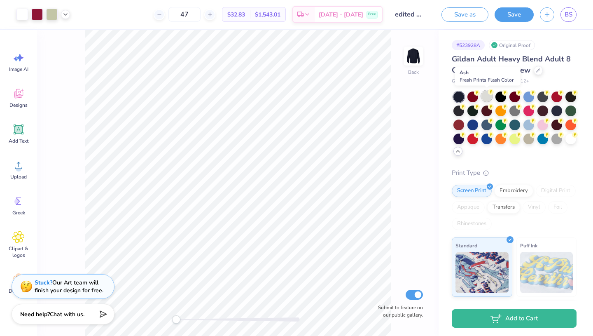
click at [490, 96] on div at bounding box center [487, 96] width 11 height 11
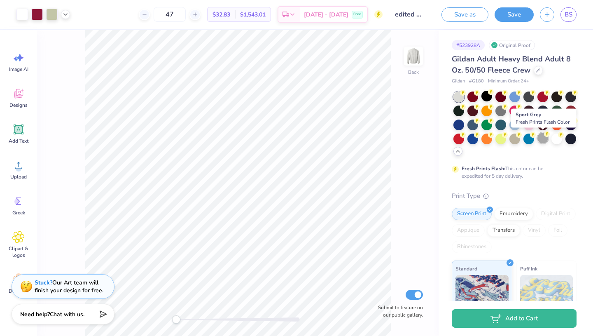
click at [545, 140] on div at bounding box center [543, 138] width 11 height 11
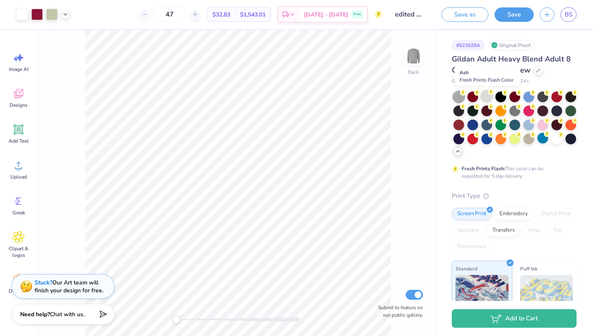
click at [485, 98] on div at bounding box center [487, 96] width 11 height 11
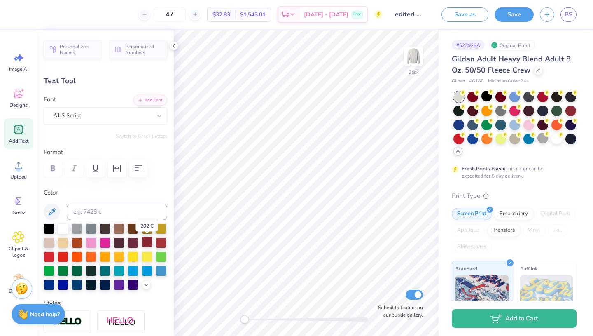
click at [145, 240] on div at bounding box center [147, 242] width 11 height 11
type input "2.17"
type input "0.92"
type input "5.50"
click at [161, 243] on div at bounding box center [161, 242] width 11 height 11
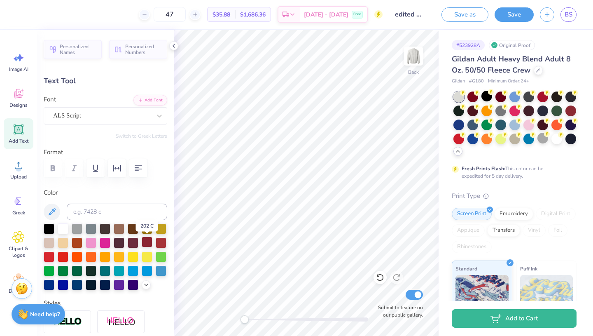
click at [144, 242] on div at bounding box center [147, 242] width 11 height 11
type input "3.01"
type input "0.88"
type input "10.06"
click at [148, 244] on div at bounding box center [147, 242] width 11 height 11
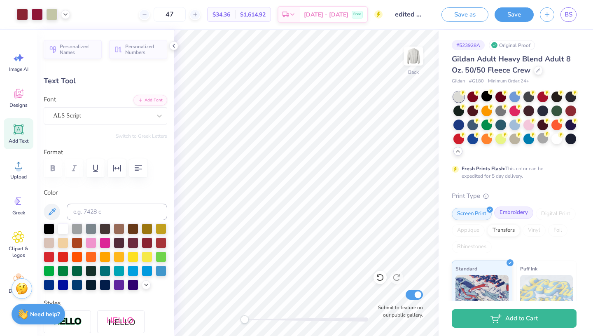
click at [506, 215] on div "Embroidery" at bounding box center [514, 212] width 39 height 12
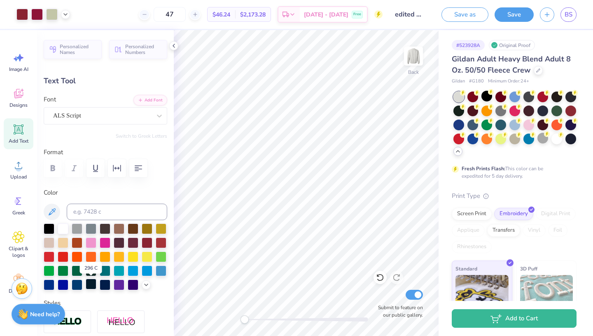
click at [91, 283] on div at bounding box center [91, 284] width 11 height 11
click at [147, 282] on icon at bounding box center [146, 284] width 7 height 7
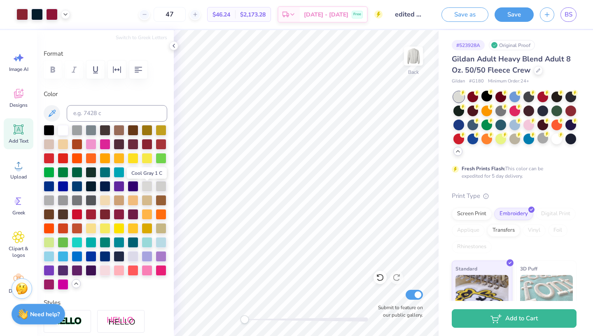
scroll to position [103, 0]
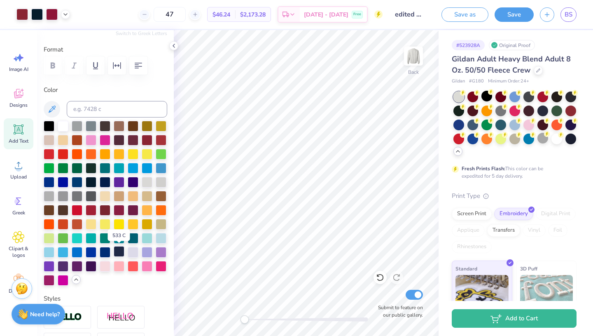
click at [117, 251] on div at bounding box center [119, 251] width 11 height 11
type input "2.17"
type input "0.92"
type input "5.50"
click at [117, 253] on div at bounding box center [119, 251] width 11 height 11
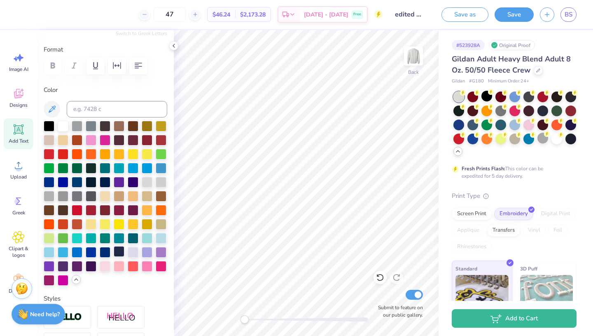
type input "10.50"
type input "1.97"
type input "3.77"
click at [121, 250] on div at bounding box center [119, 251] width 11 height 11
click at [518, 13] on button "Save" at bounding box center [514, 13] width 39 height 14
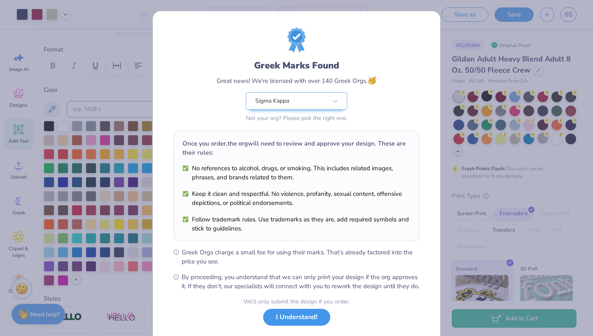
click at [308, 326] on button "I Understand!" at bounding box center [296, 317] width 67 height 17
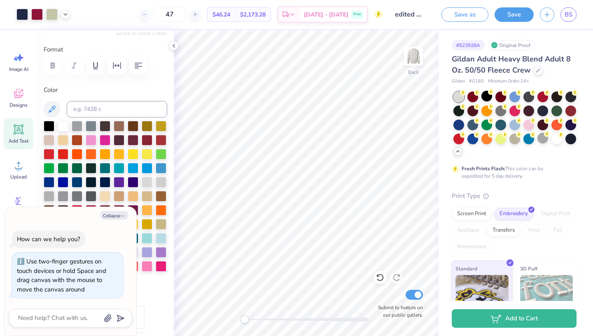
click at [202, 309] on div "Back Submit to feature on our public gallery." at bounding box center [306, 183] width 265 height 306
click at [519, 16] on button "Save" at bounding box center [514, 13] width 39 height 14
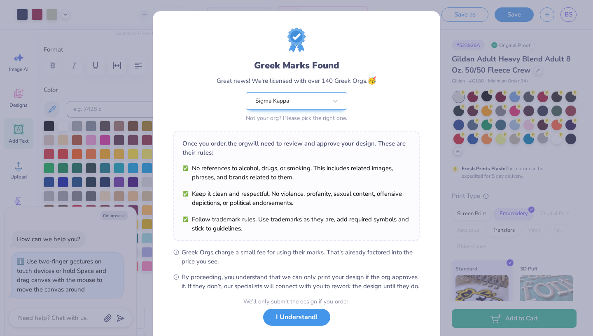
click at [312, 324] on button "I Understand!" at bounding box center [296, 317] width 67 height 17
type textarea "x"
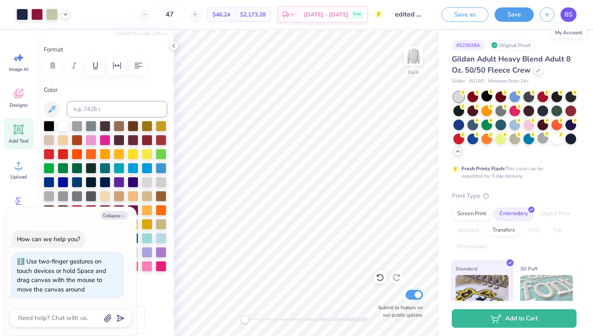
click at [567, 16] on span "BS" at bounding box center [569, 14] width 8 height 9
